Goal: Task Accomplishment & Management: Use online tool/utility

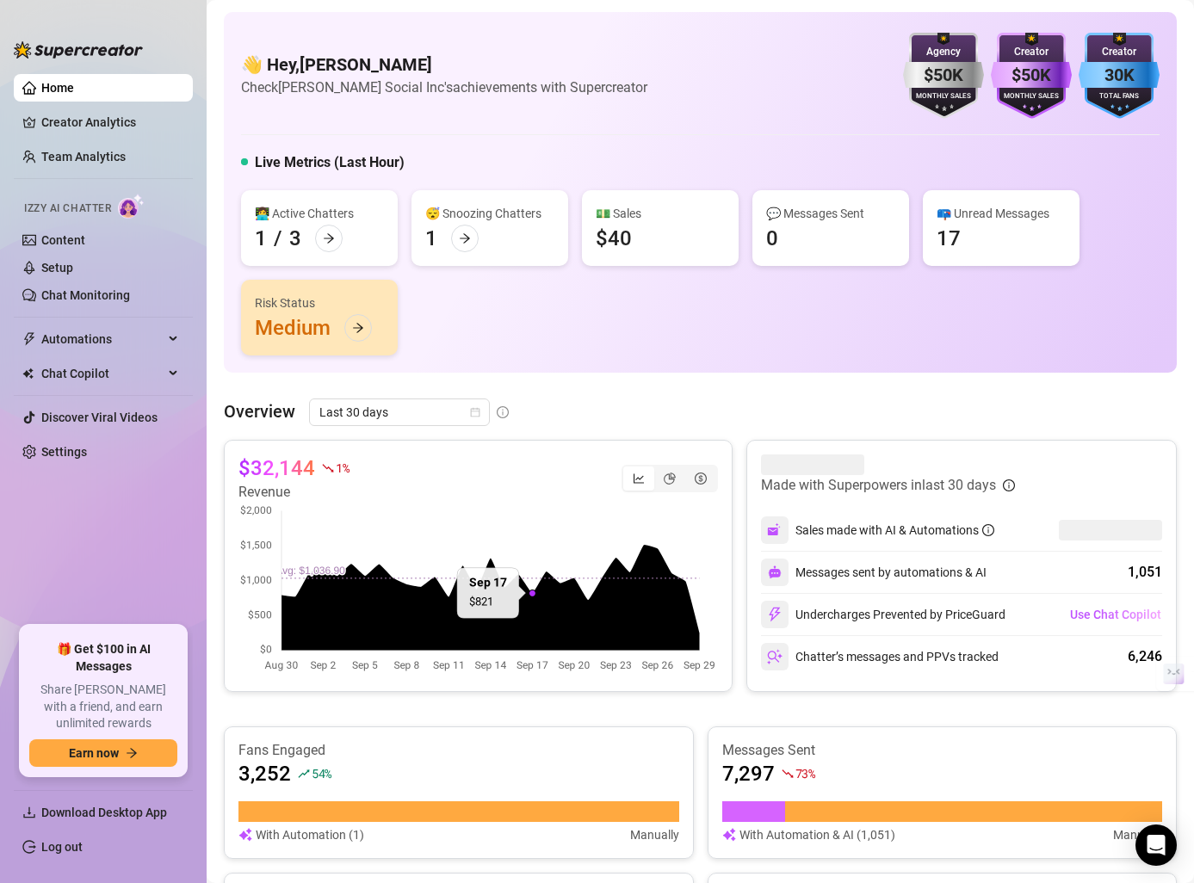
scroll to position [360, 0]
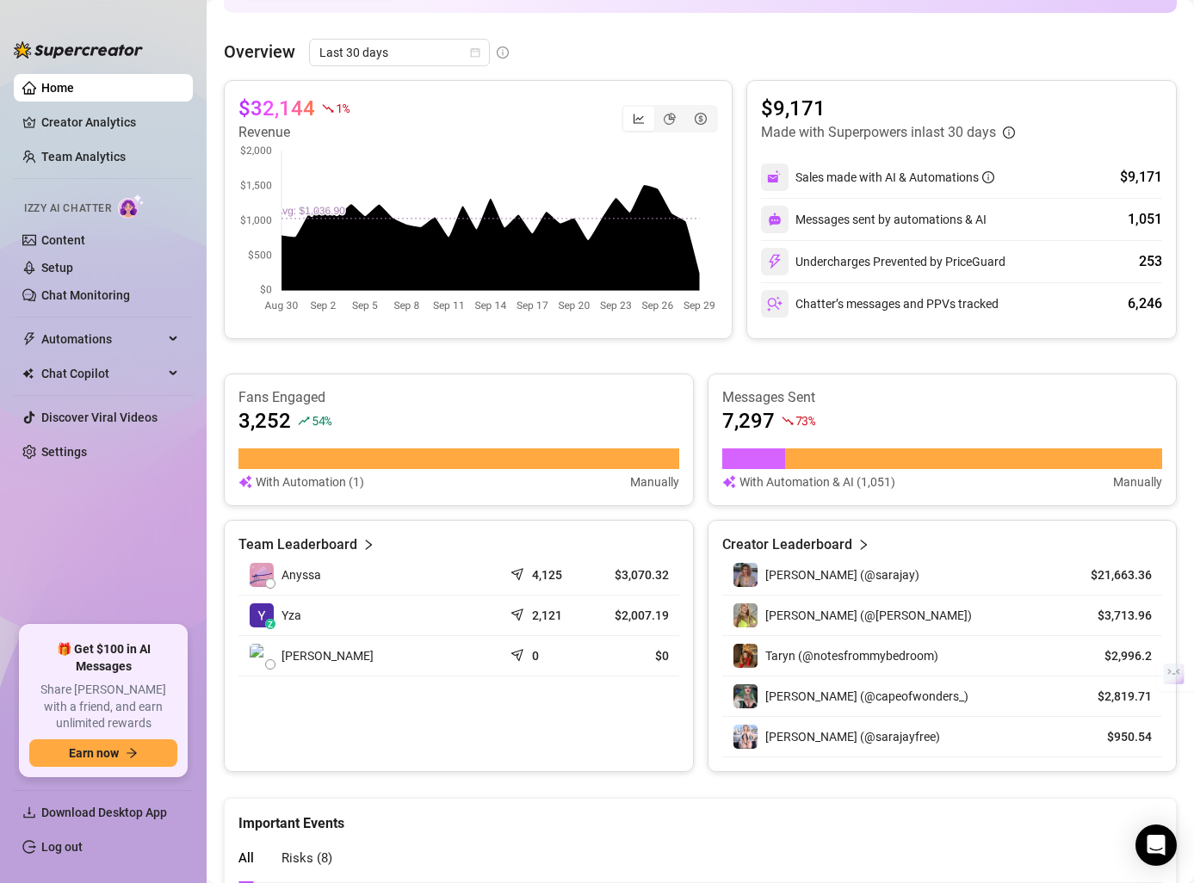
click at [87, 208] on span "Izzy AI Chatter" at bounding box center [67, 209] width 87 height 16
click at [92, 301] on link "Chat Monitoring" at bounding box center [85, 295] width 89 height 14
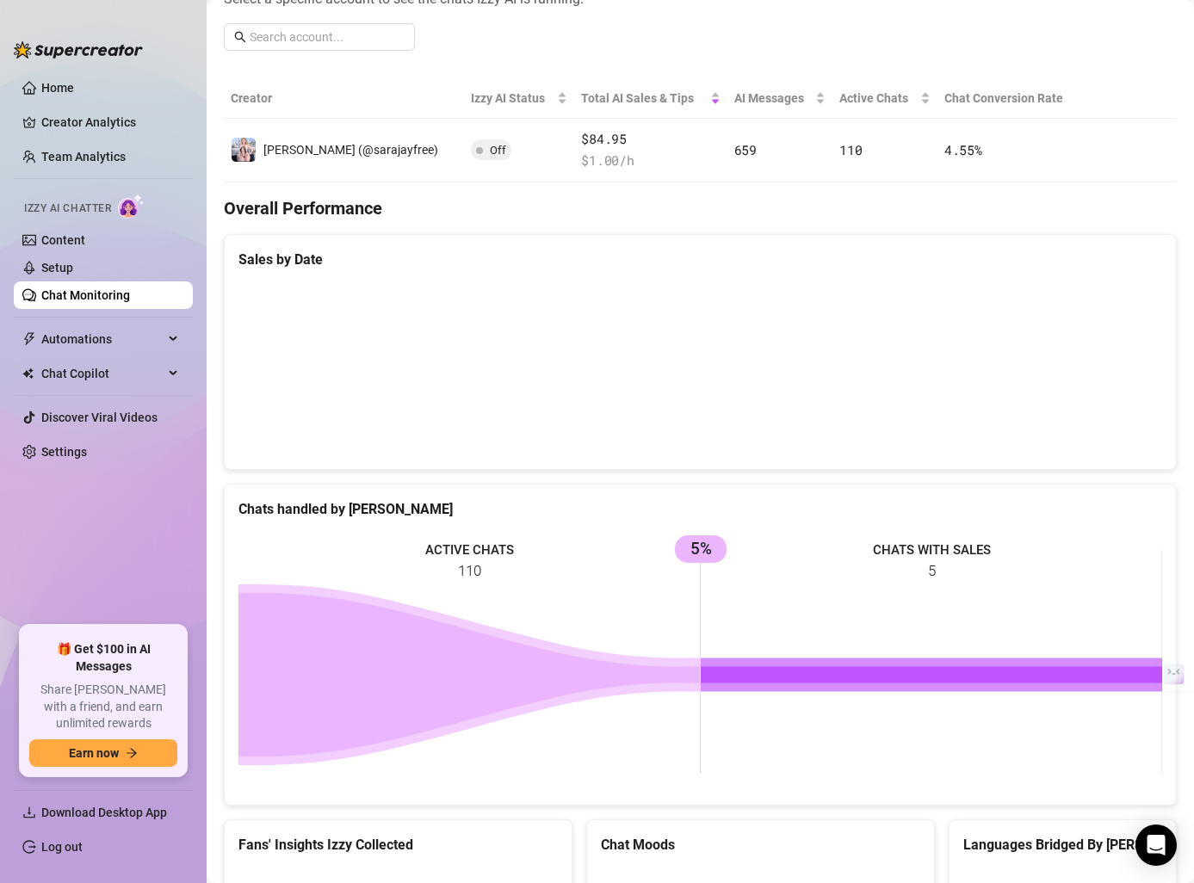
scroll to position [248, 0]
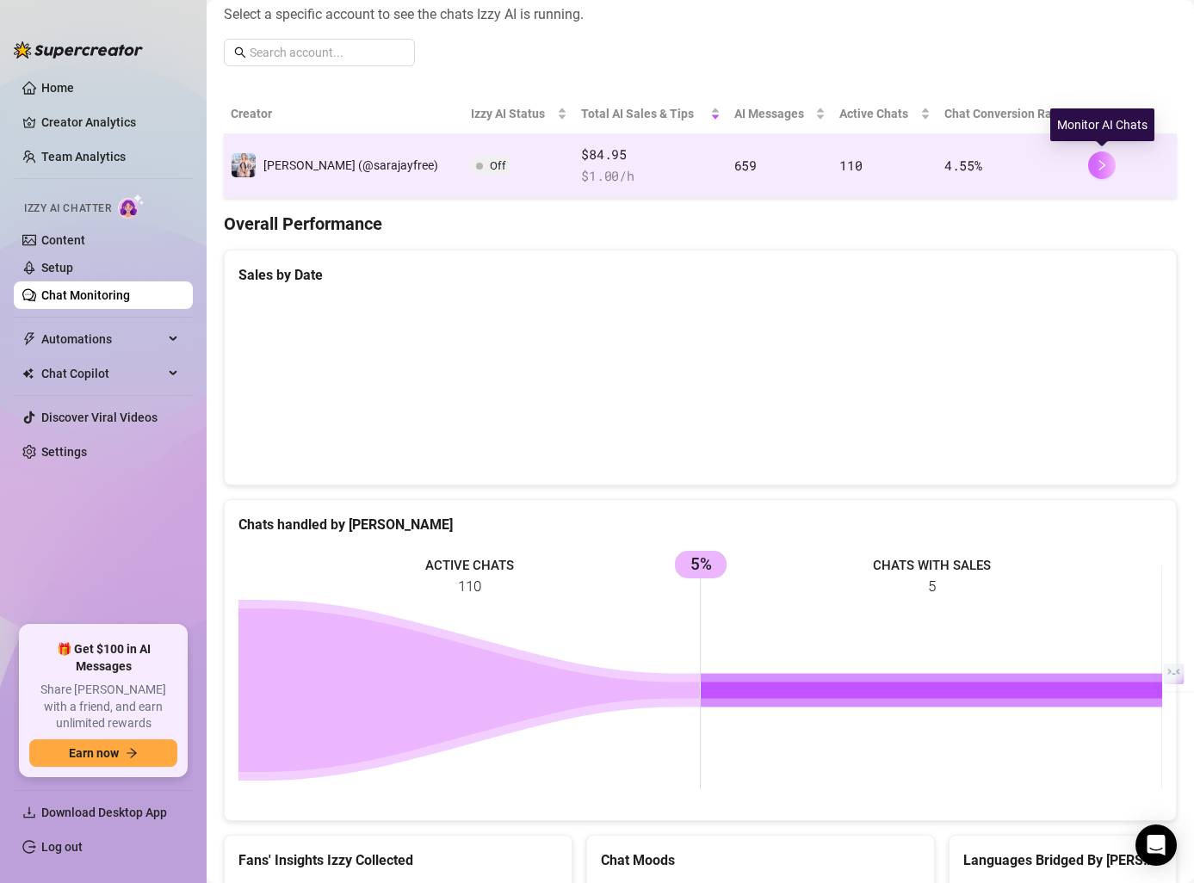
click at [1098, 163] on icon "right" at bounding box center [1102, 165] width 12 height 12
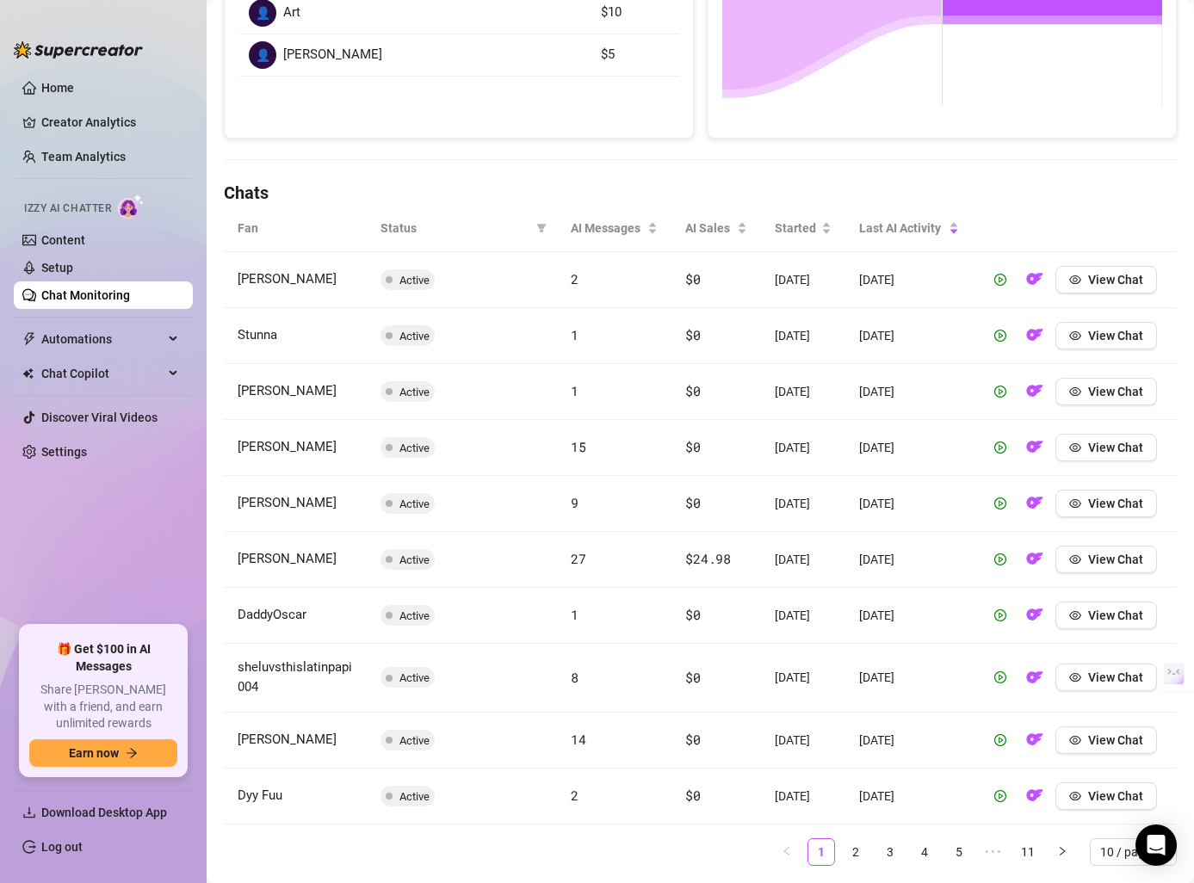
scroll to position [484, 0]
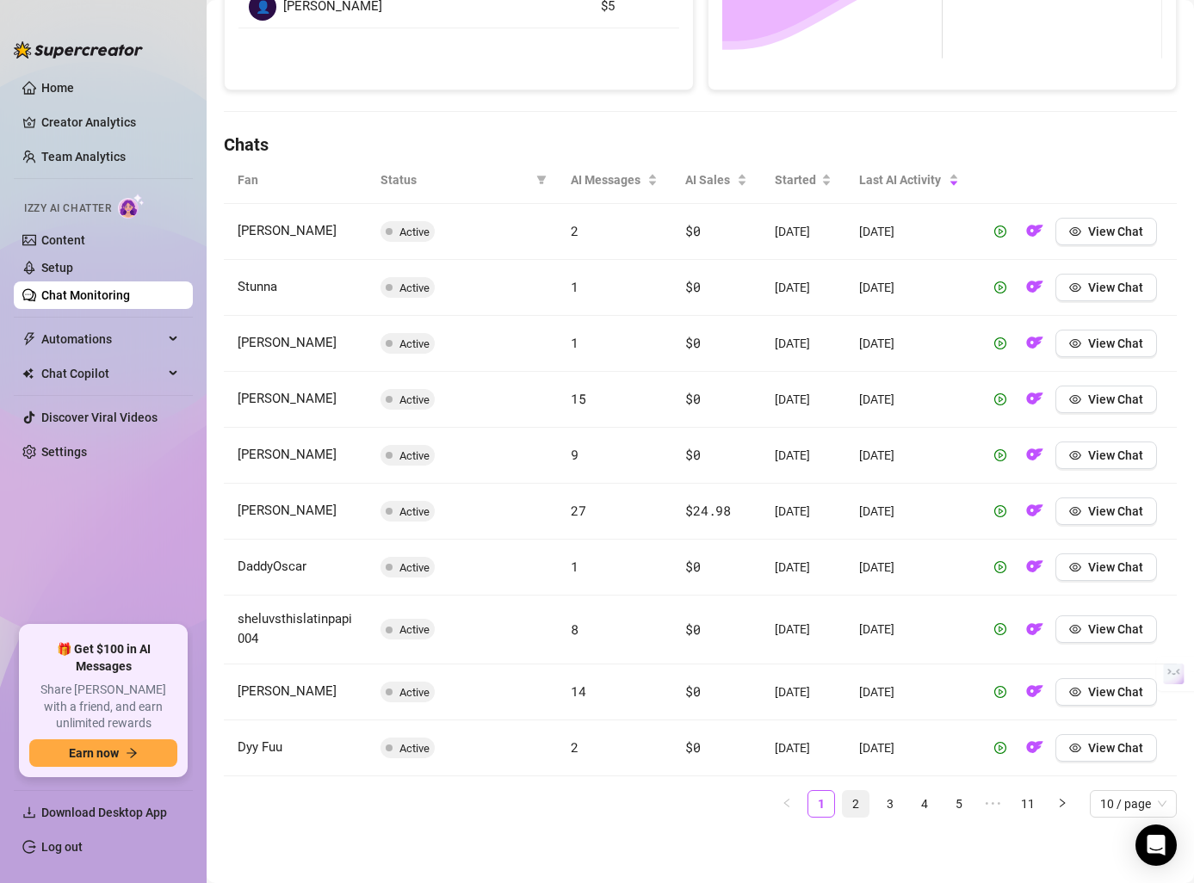
click at [856, 798] on link "2" at bounding box center [856, 804] width 26 height 26
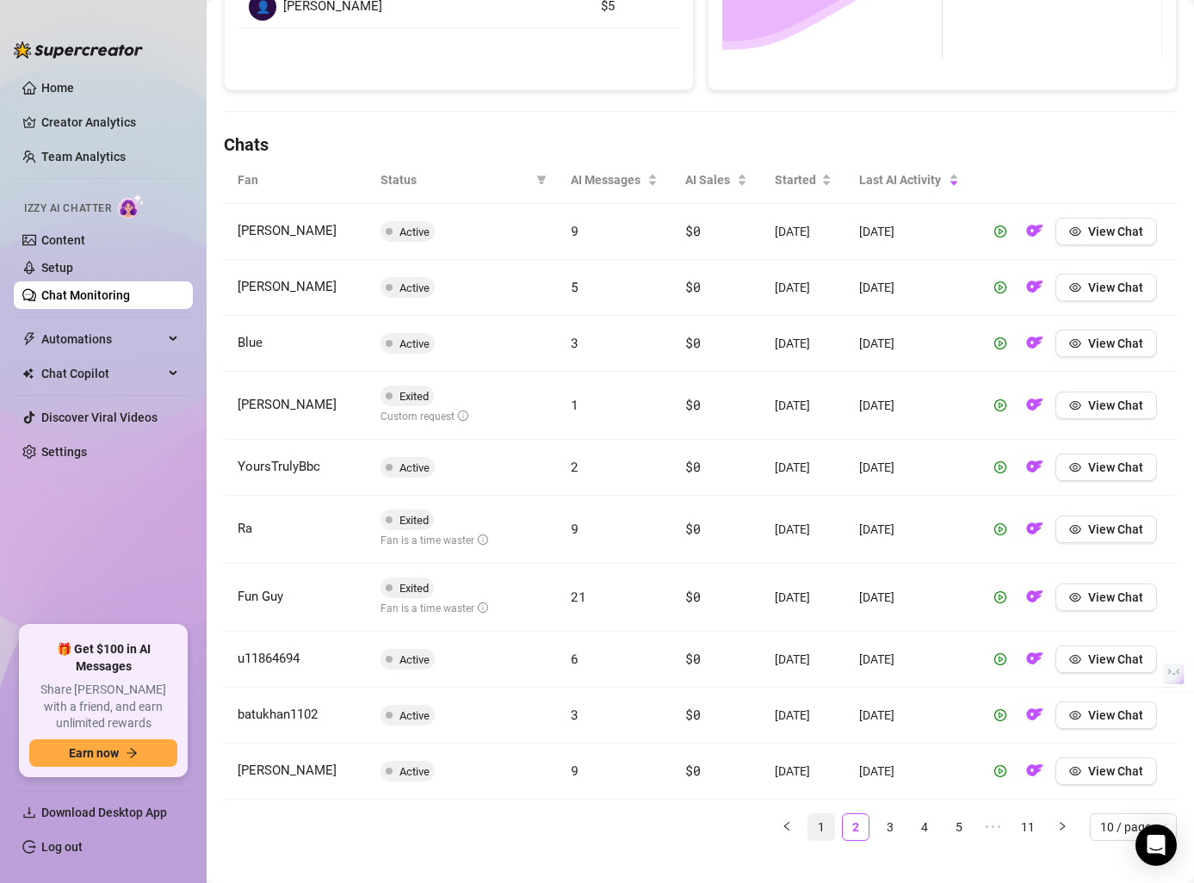
click at [819, 827] on link "1" at bounding box center [821, 827] width 26 height 26
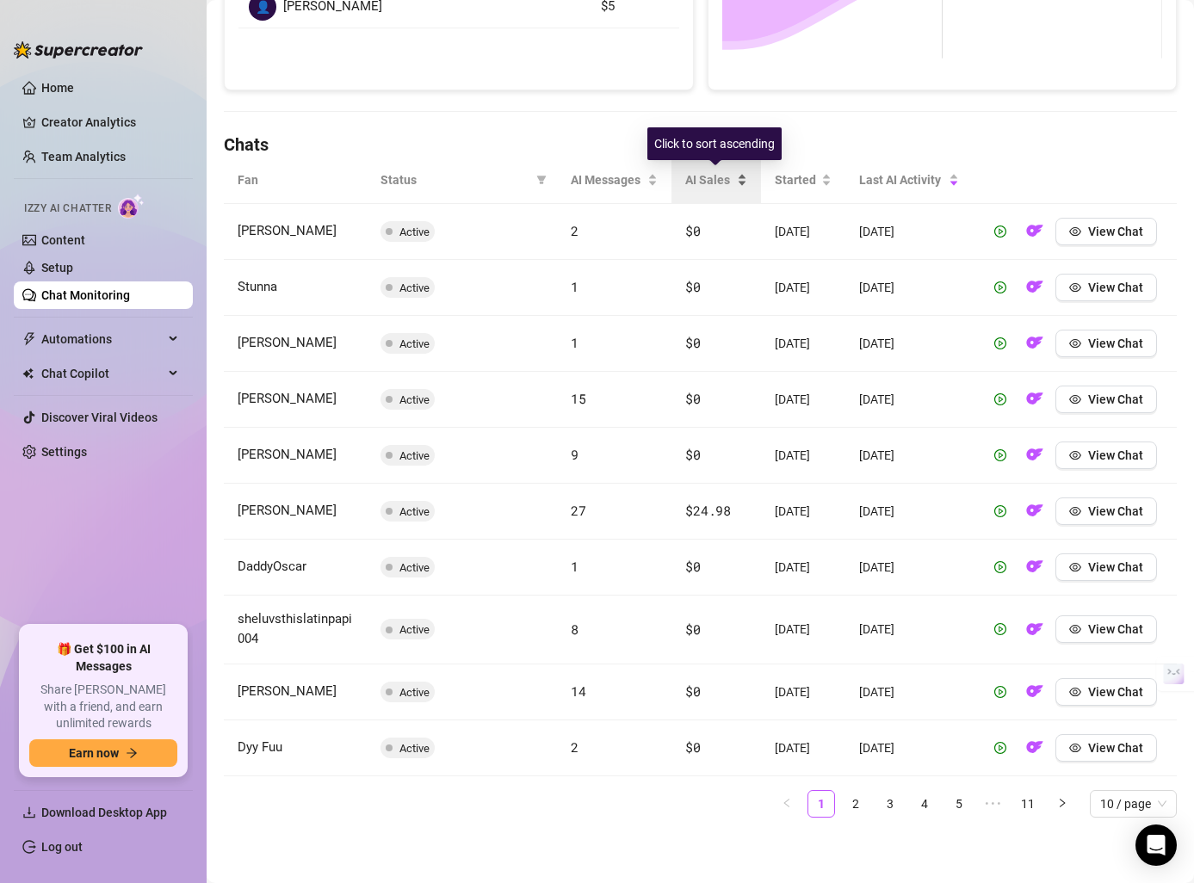
click at [738, 182] on div "AI Sales" at bounding box center [715, 179] width 61 height 19
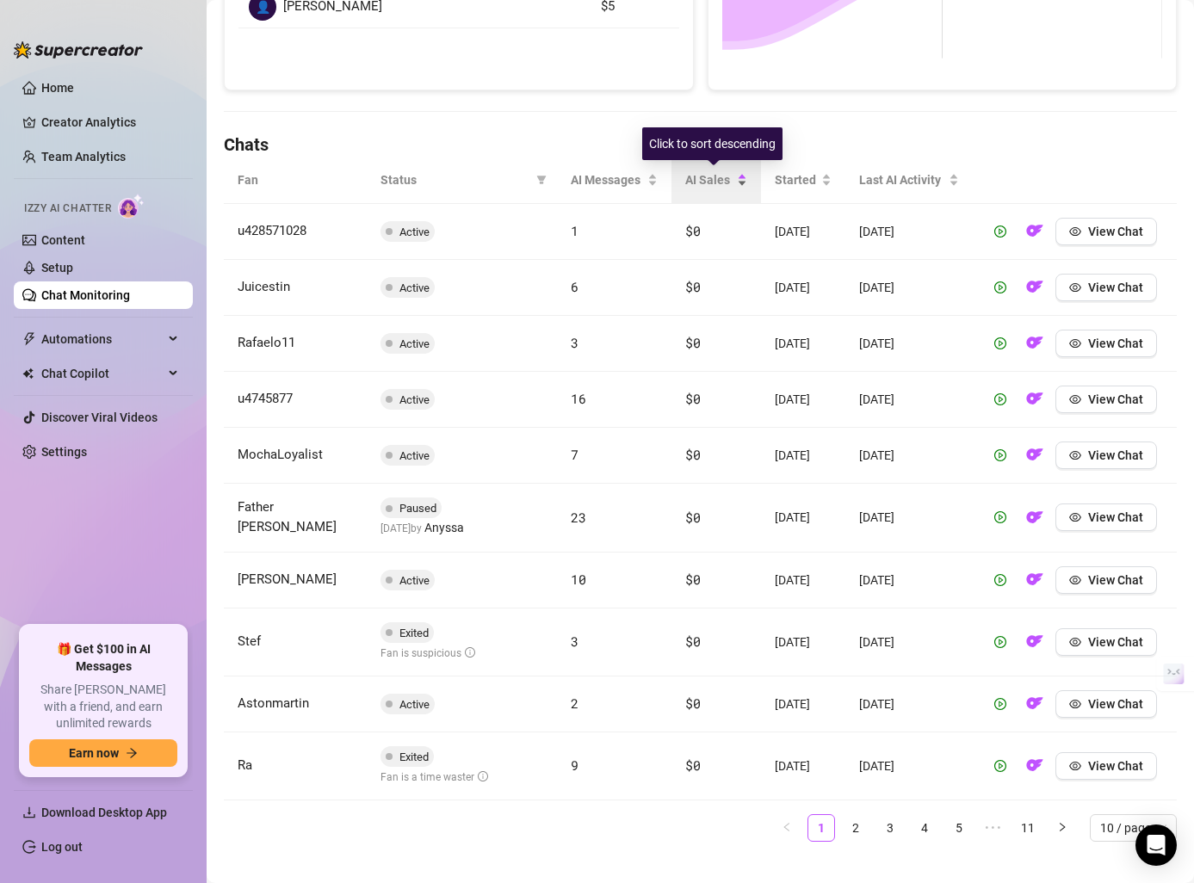
click at [738, 182] on div "AI Sales" at bounding box center [715, 179] width 61 height 19
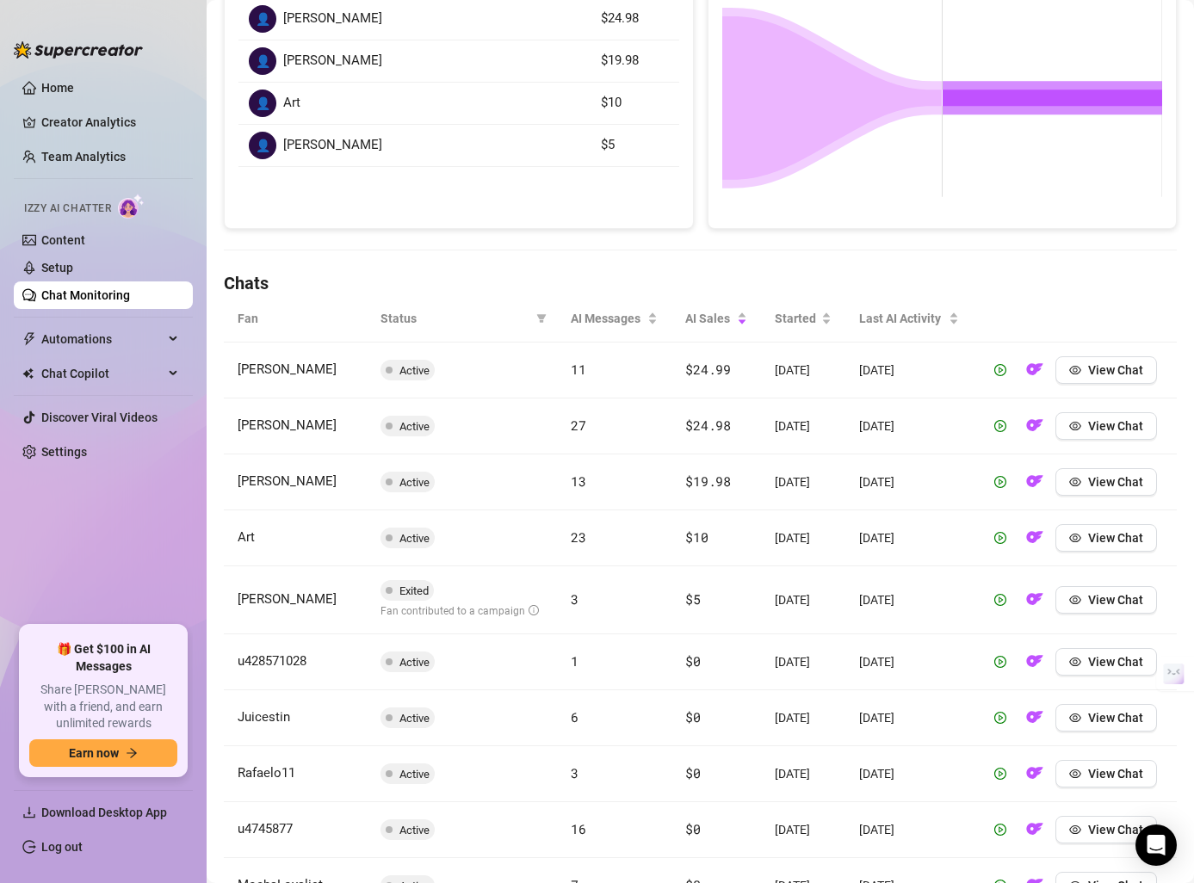
scroll to position [0, 0]
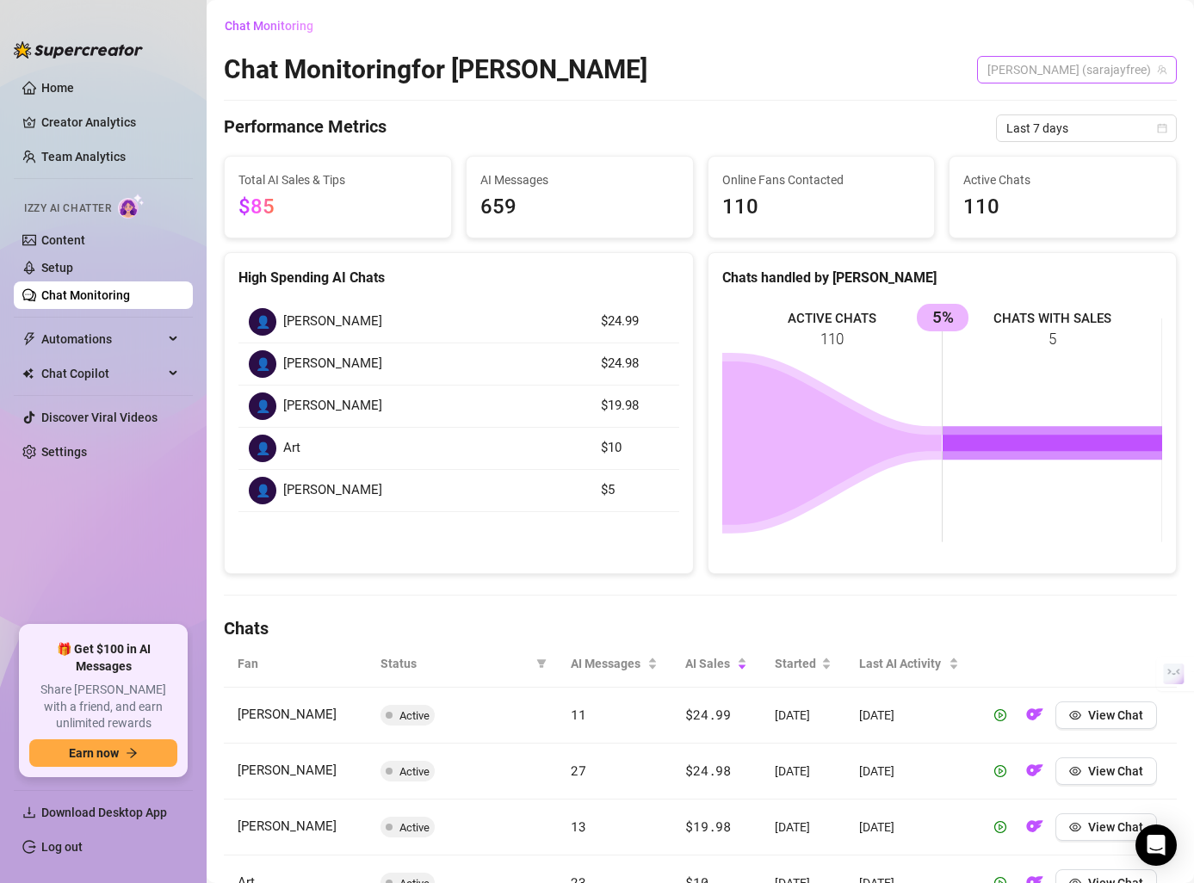
click at [1110, 63] on span "[PERSON_NAME] (sarajayfree)" at bounding box center [1076, 70] width 179 height 26
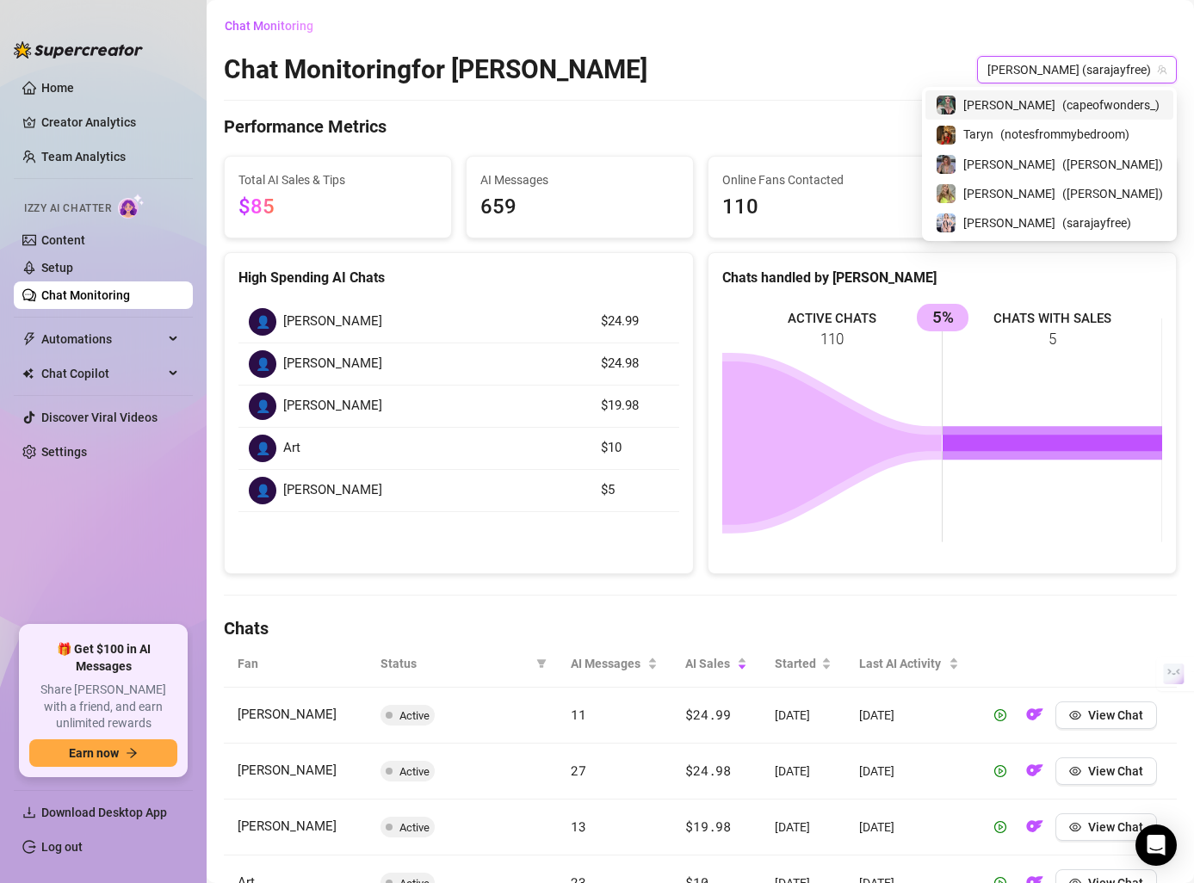
click at [938, 77] on div "Chat Monitoring for [PERSON_NAME] [PERSON_NAME] (sarajayfree) [PERSON_NAME] (sa…" at bounding box center [700, 69] width 953 height 33
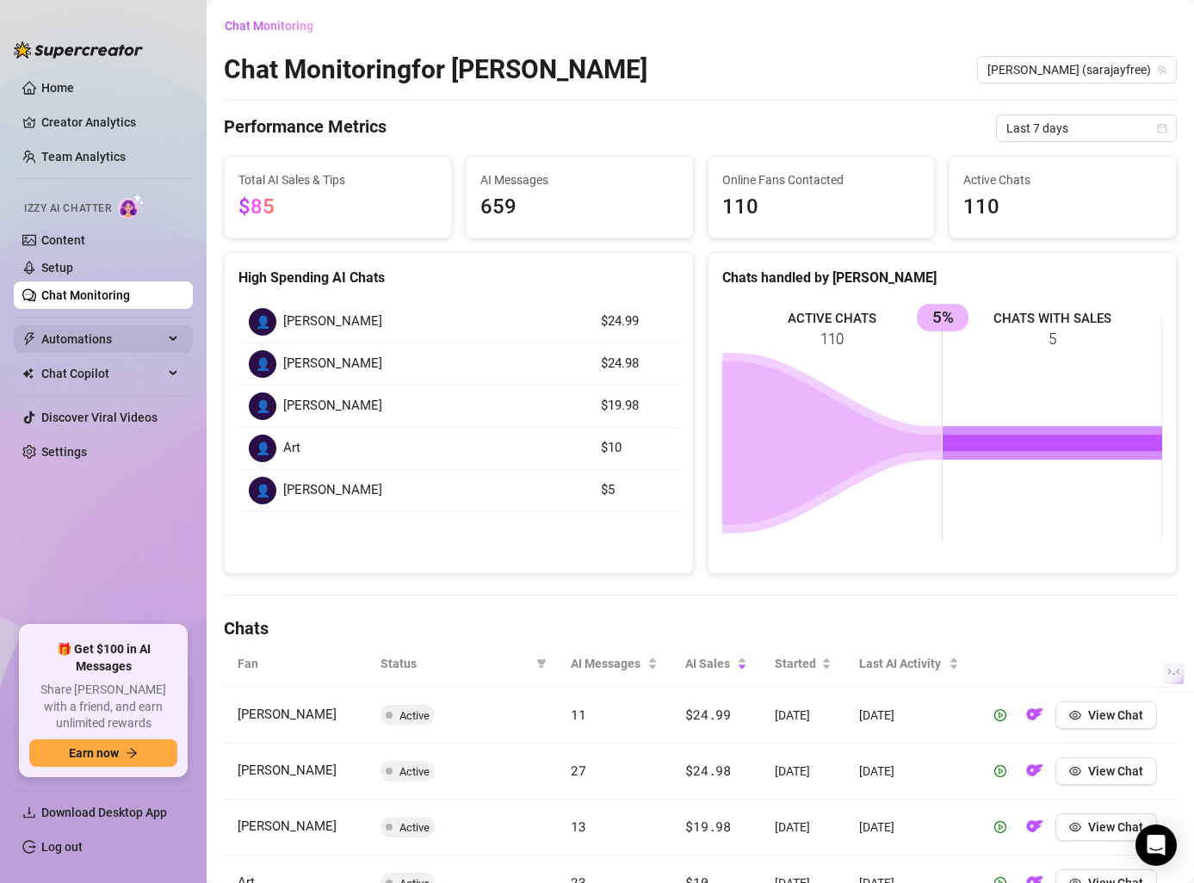
click at [102, 341] on span "Automations" at bounding box center [102, 339] width 122 height 28
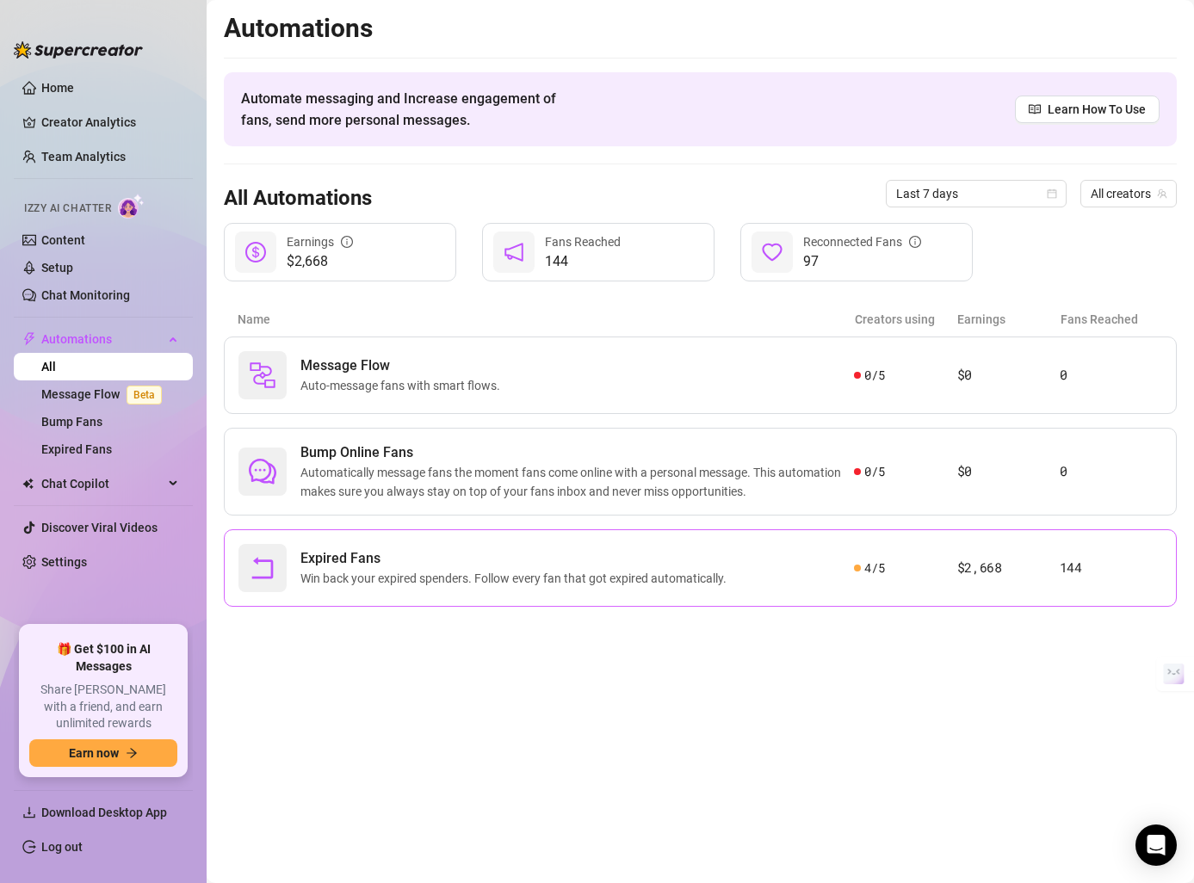
click at [567, 560] on span "Expired Fans" at bounding box center [516, 558] width 433 height 21
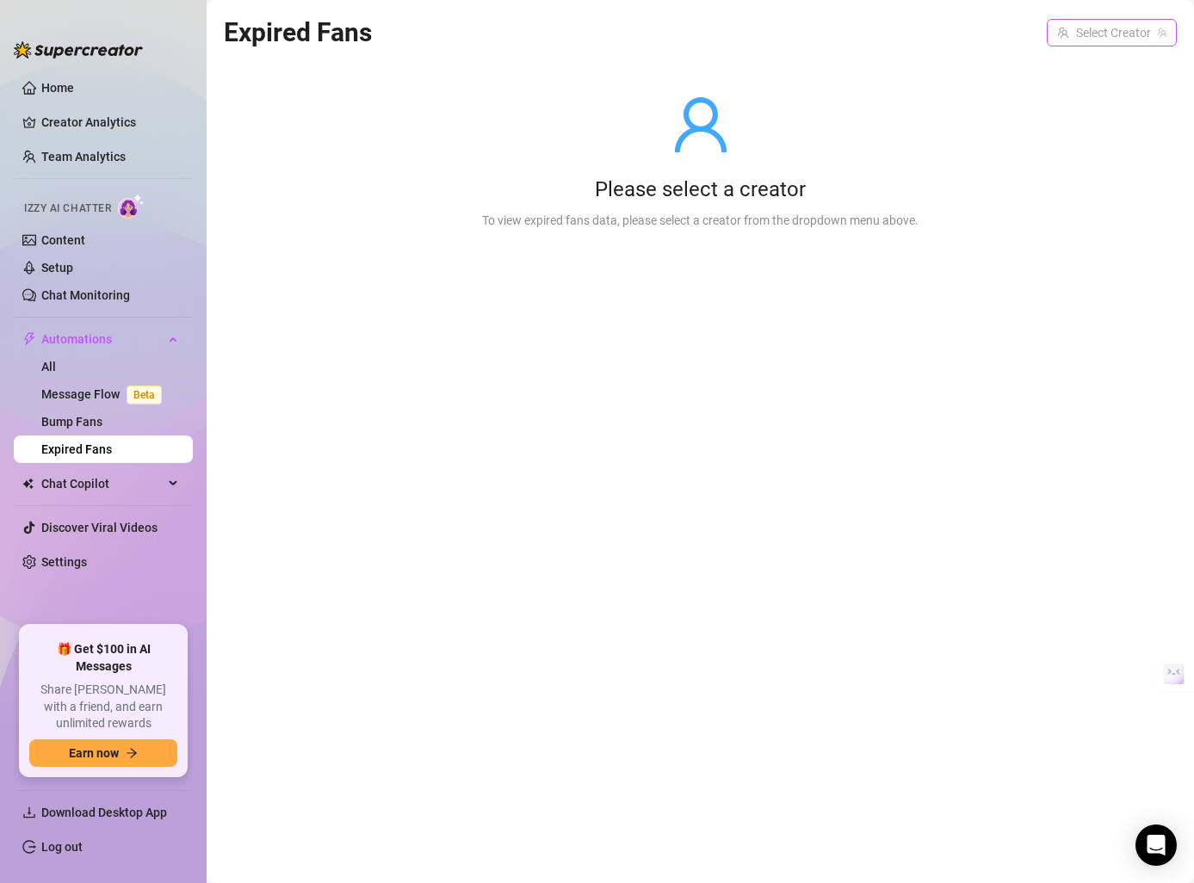
click at [1074, 33] on input "search" at bounding box center [1104, 33] width 94 height 26
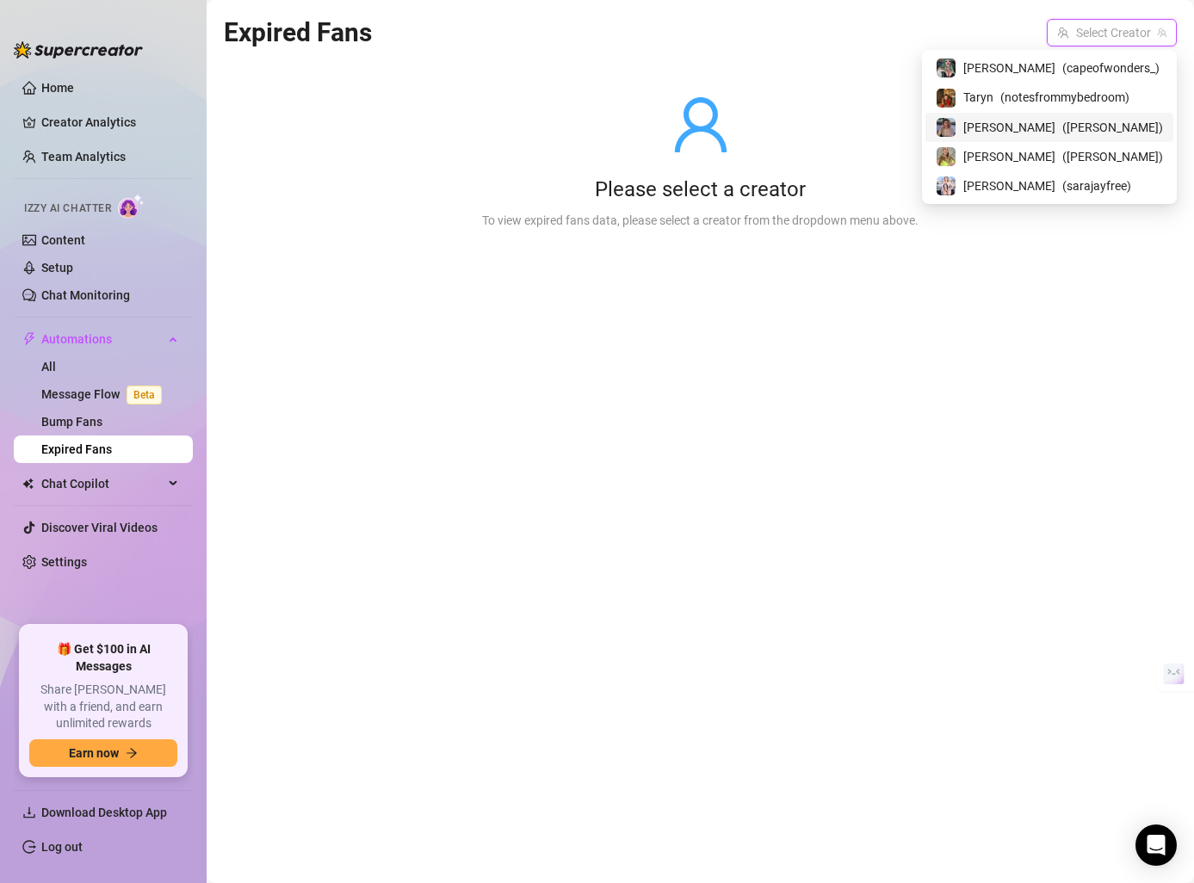
click at [1062, 118] on span "( [PERSON_NAME] )" at bounding box center [1112, 127] width 101 height 19
